Goal: Navigation & Orientation: Find specific page/section

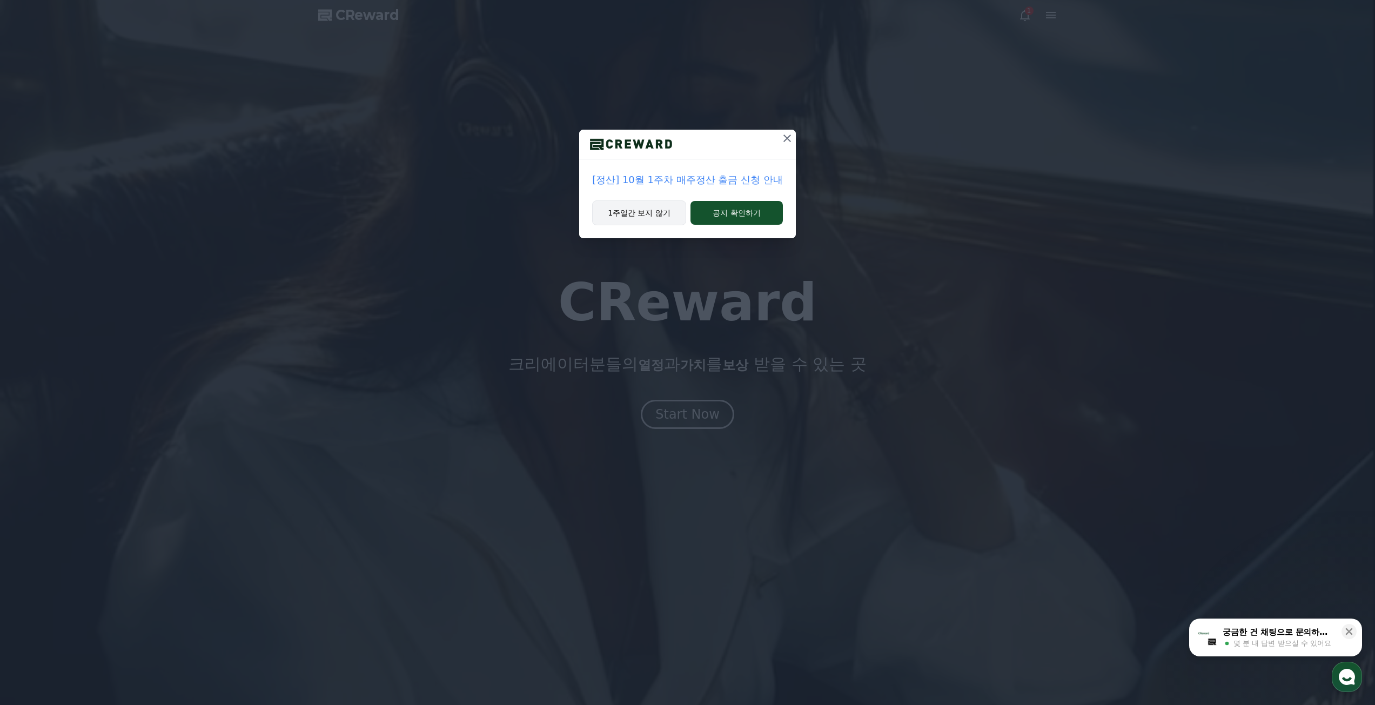
click at [656, 215] on button "1주일간 보지 않기" at bounding box center [639, 213] width 94 height 25
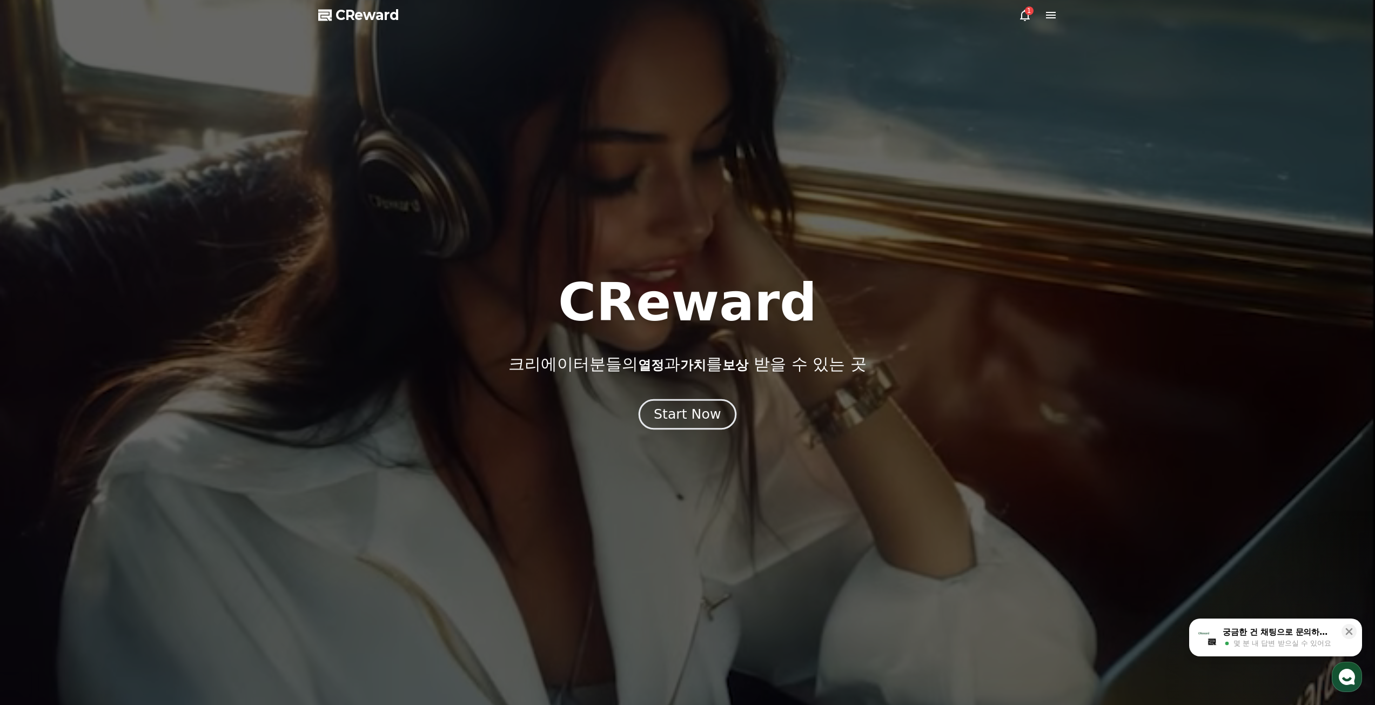
click at [706, 426] on button "Start Now" at bounding box center [688, 414] width 98 height 31
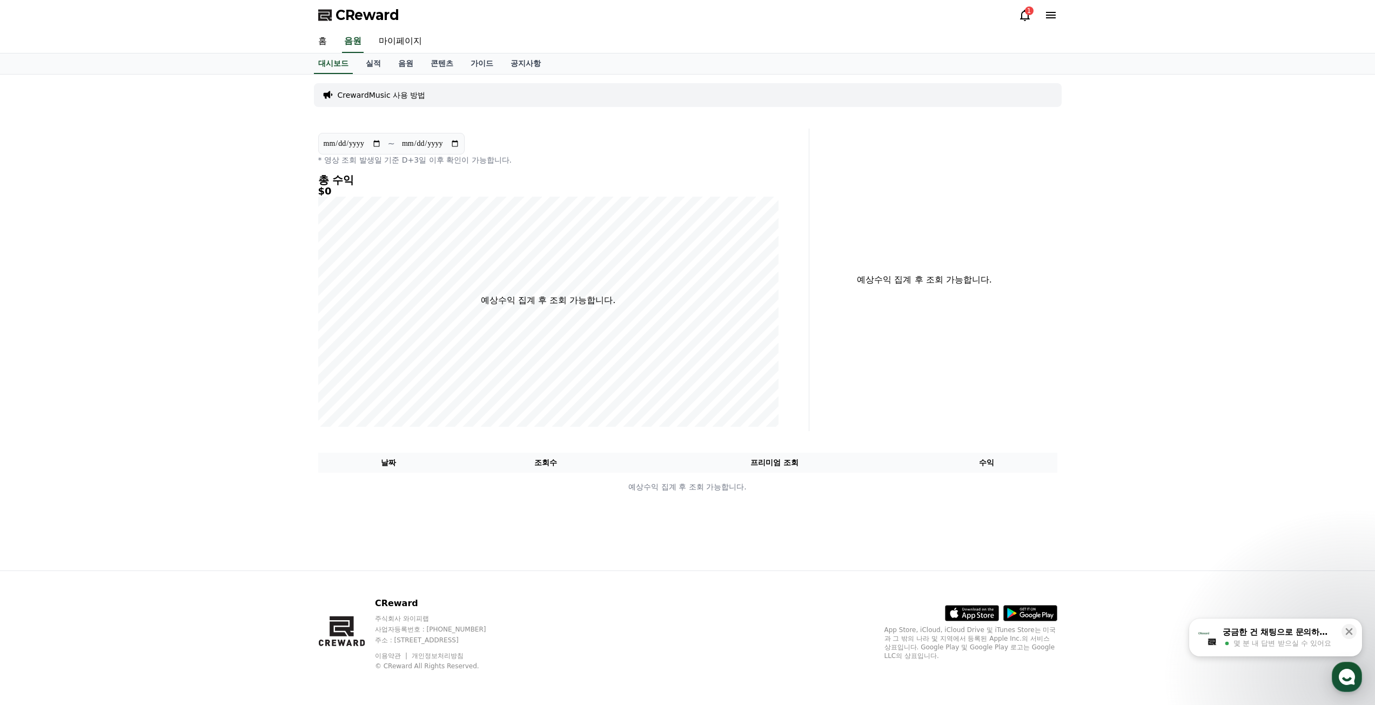
click at [1017, 17] on div "CReward 1" at bounding box center [688, 15] width 757 height 30
click at [1019, 14] on icon at bounding box center [1025, 15] width 13 height 13
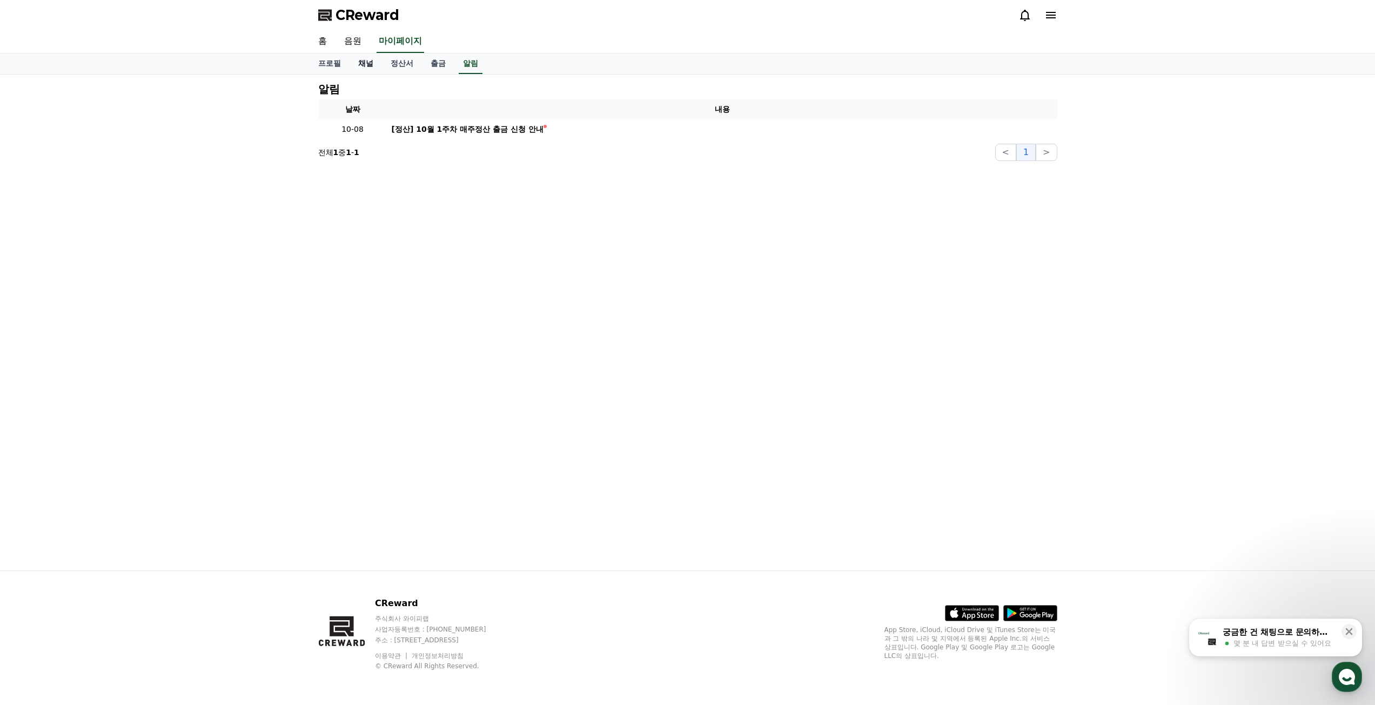
click at [374, 61] on link "채널" at bounding box center [366, 64] width 32 height 21
